Goal: Transaction & Acquisition: Purchase product/service

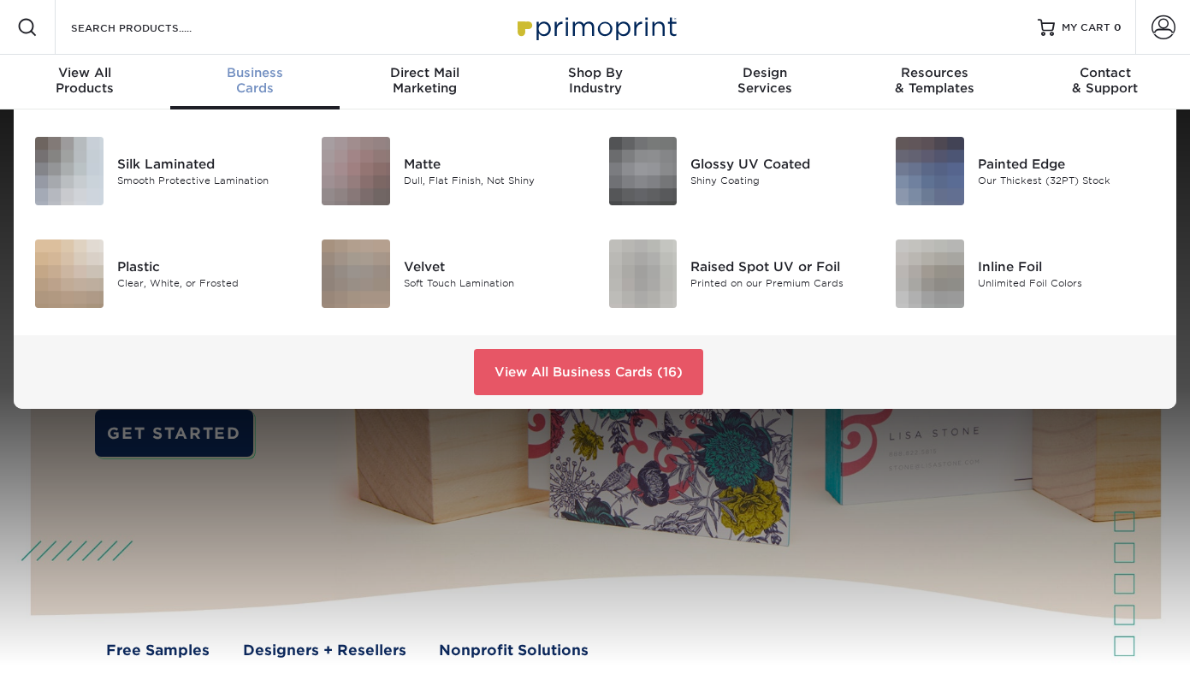
click at [252, 84] on div "Business Cards" at bounding box center [255, 80] width 170 height 31
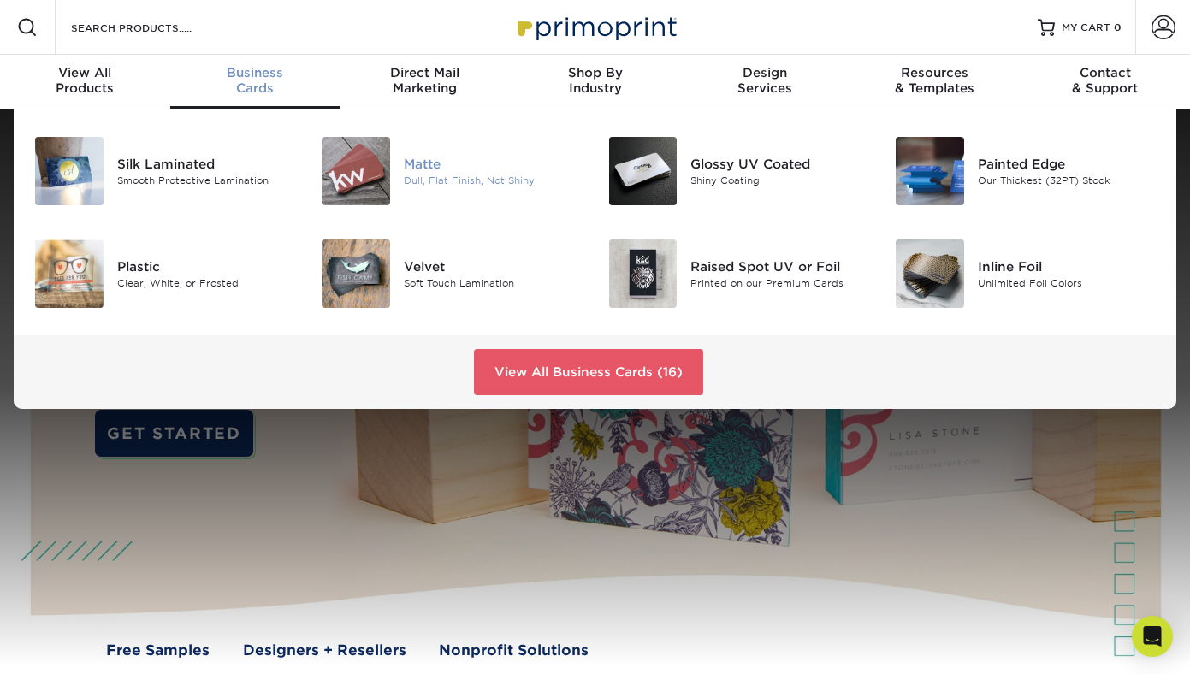
click at [449, 170] on div "Matte" at bounding box center [493, 164] width 179 height 19
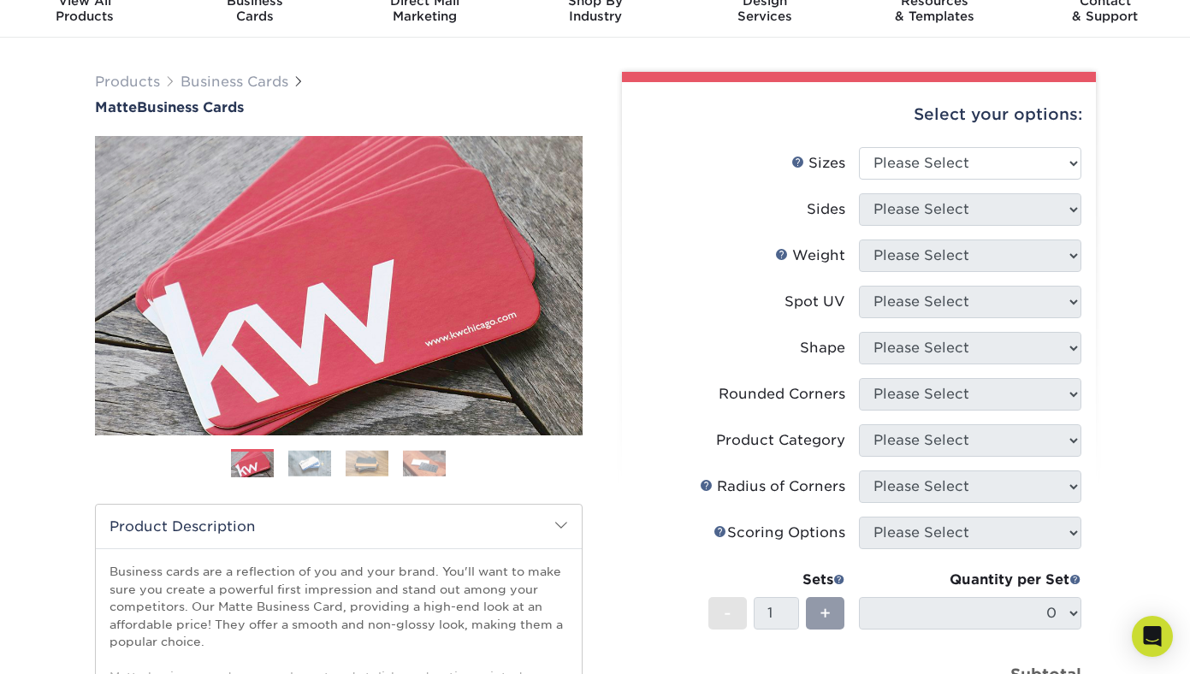
scroll to position [70, 0]
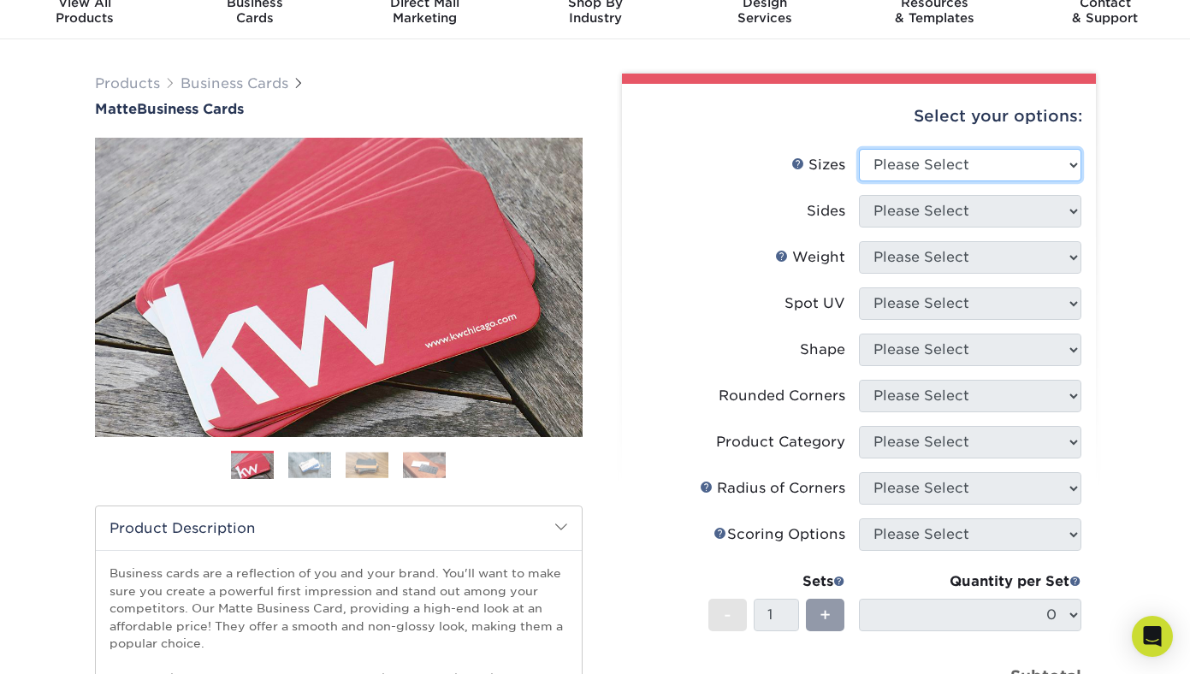
click at [982, 157] on select "Please Select 1.5" x 3.5" - Mini 1.75" x 3.5" - Mini 2" x 2" - Square 2" x 3" -…" at bounding box center [970, 165] width 222 height 33
select select "2.00x3.50"
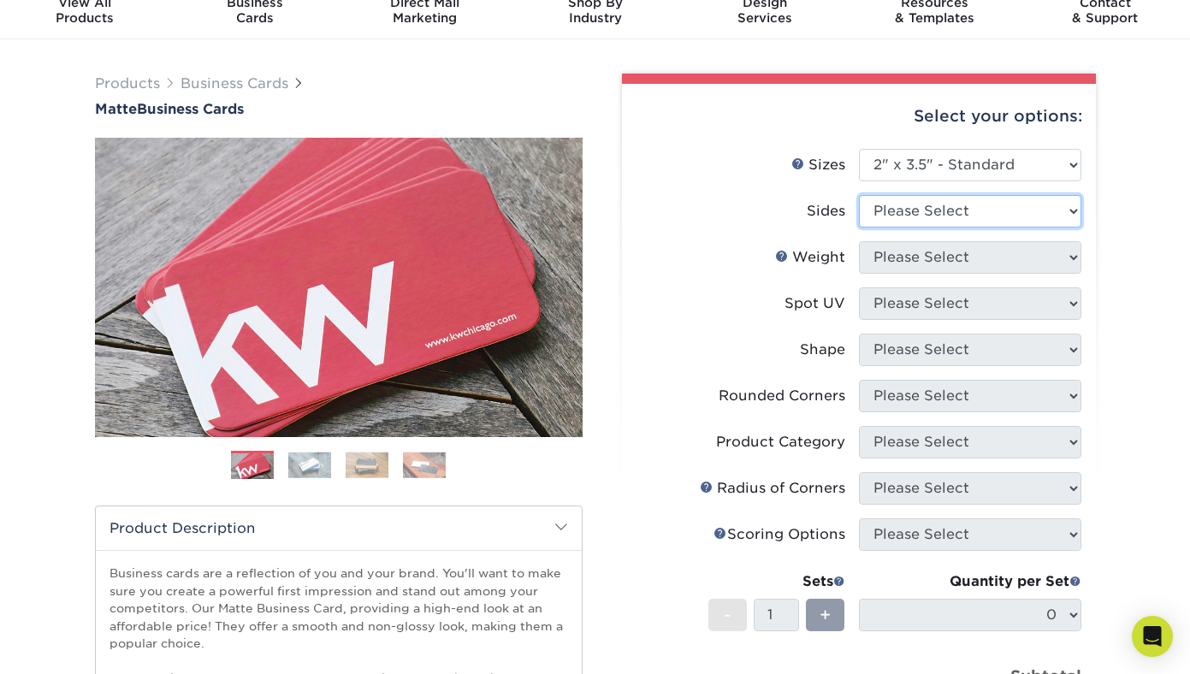
click at [978, 216] on select "Please Select Print Both Sides Print Front Only" at bounding box center [970, 211] width 222 height 33
select select "32d3c223-f82c-492b-b915-ba065a00862f"
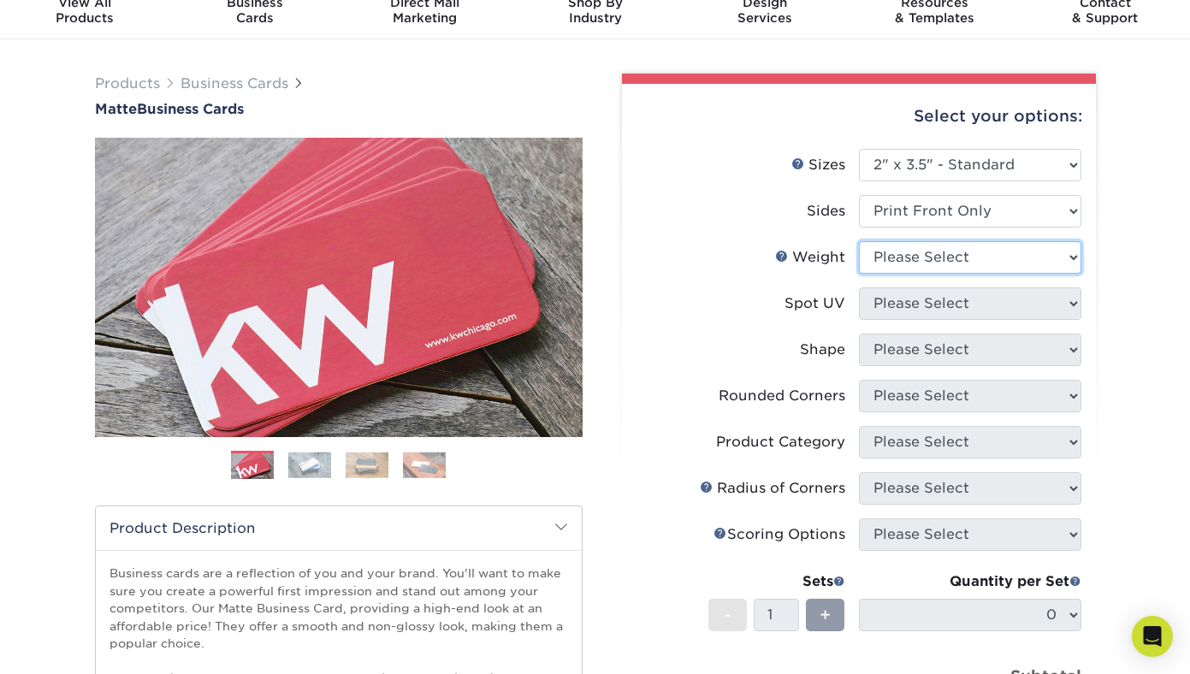
click at [969, 259] on select "Please Select 16PT 14PT" at bounding box center [970, 257] width 222 height 33
select select "16PT"
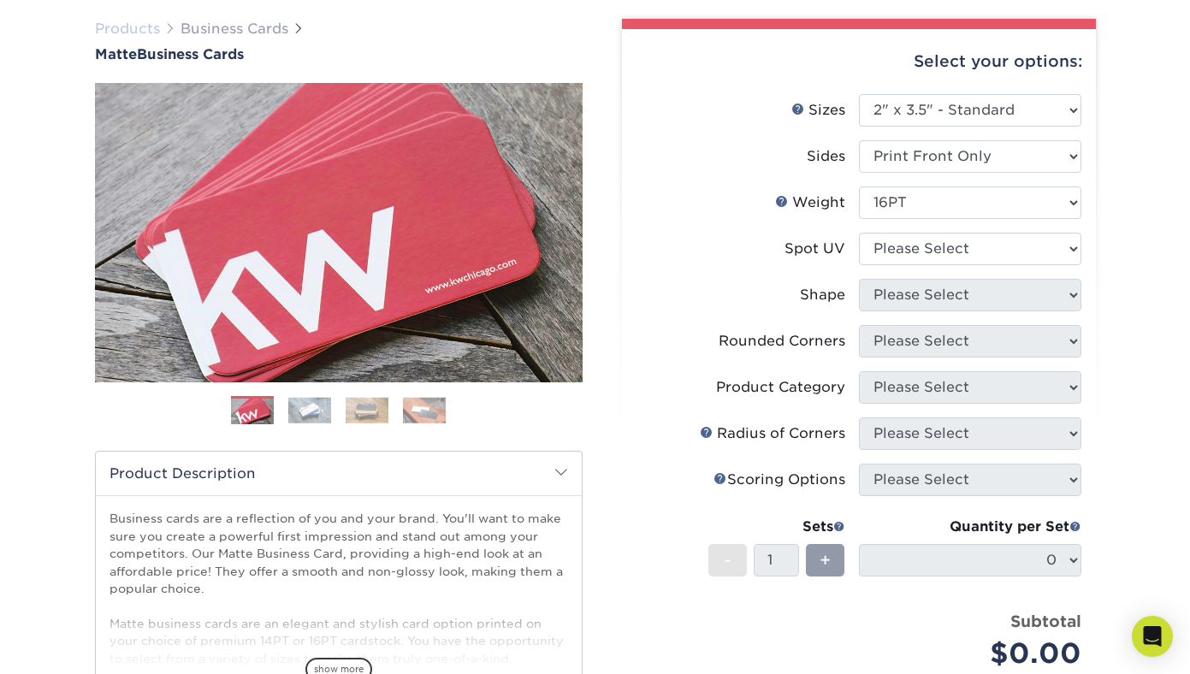
click at [114, 21] on link "Products" at bounding box center [127, 29] width 65 height 16
